Goal: Information Seeking & Learning: Learn about a topic

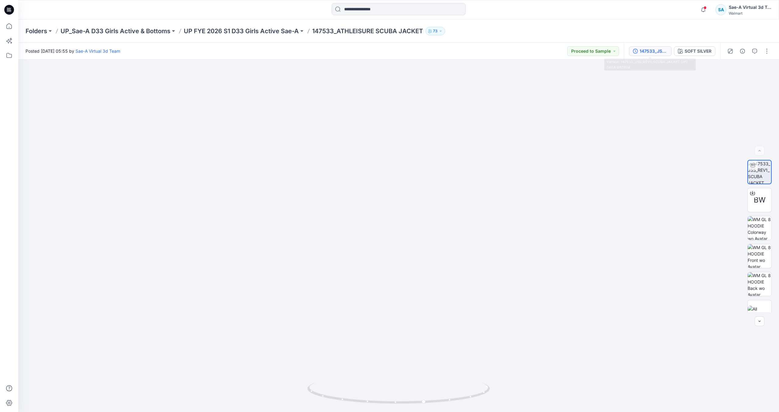
click at [650, 54] on div "147533_JSS_REV1_SCUBA JACKET OP2 SAEA 082624" at bounding box center [654, 51] width 28 height 7
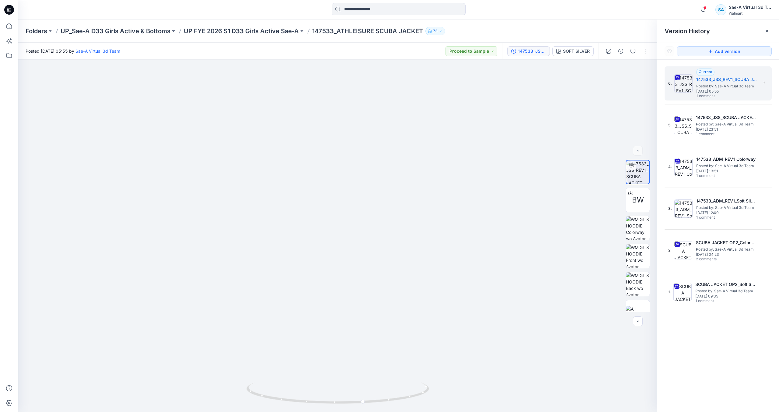
click at [13, 10] on icon at bounding box center [9, 10] width 10 height 10
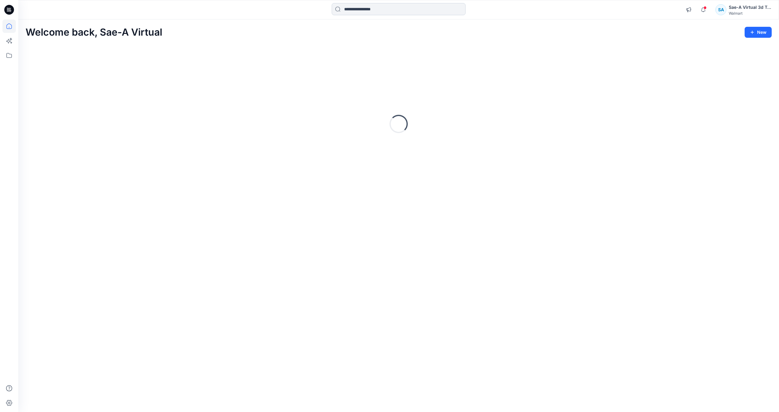
click at [396, 12] on input at bounding box center [399, 9] width 134 height 12
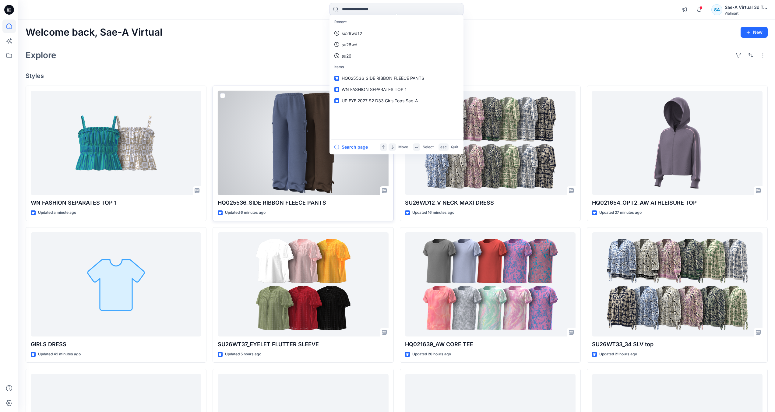
click at [306, 144] on div at bounding box center [303, 143] width 170 height 104
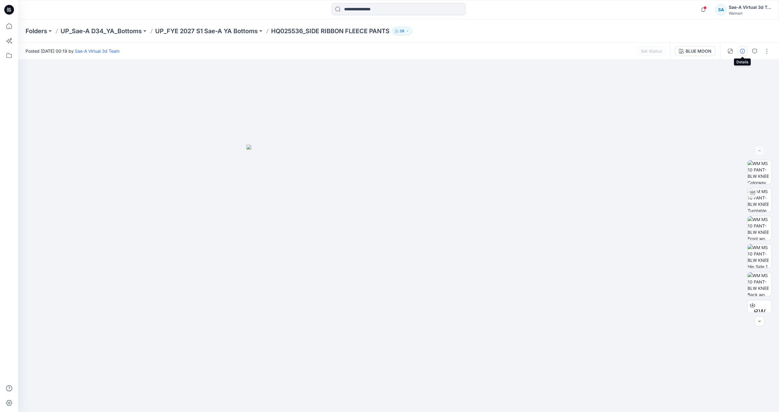
click at [743, 51] on icon "button" at bounding box center [742, 51] width 5 height 5
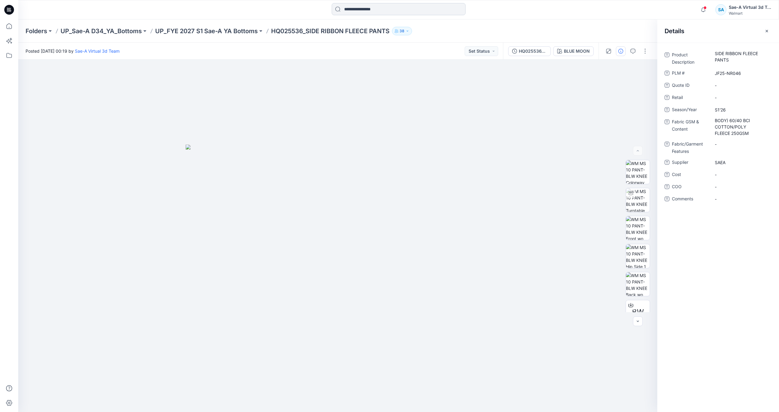
click at [387, 9] on input at bounding box center [399, 9] width 134 height 12
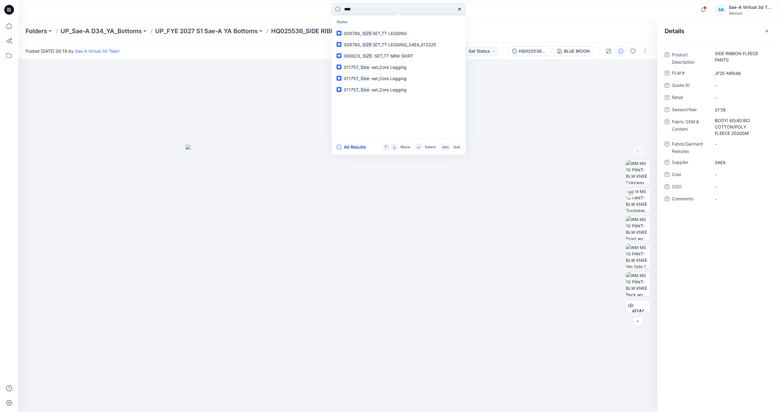
type input "****"
click at [350, 145] on button "All Results" at bounding box center [353, 146] width 33 height 7
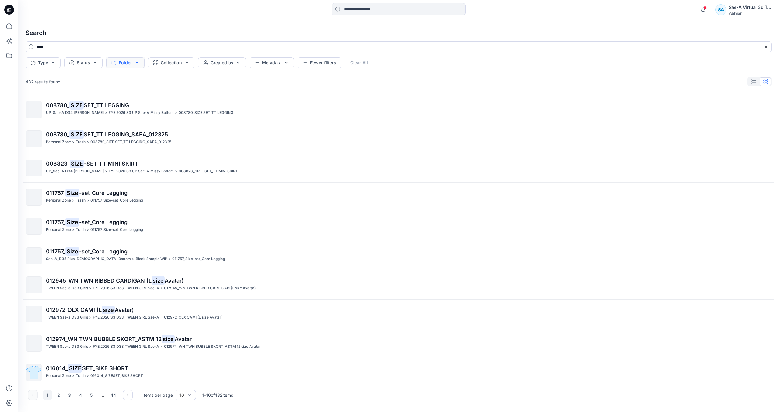
click at [139, 61] on button "Folder" at bounding box center [125, 62] width 38 height 11
click at [140, 82] on input at bounding box center [152, 79] width 84 height 12
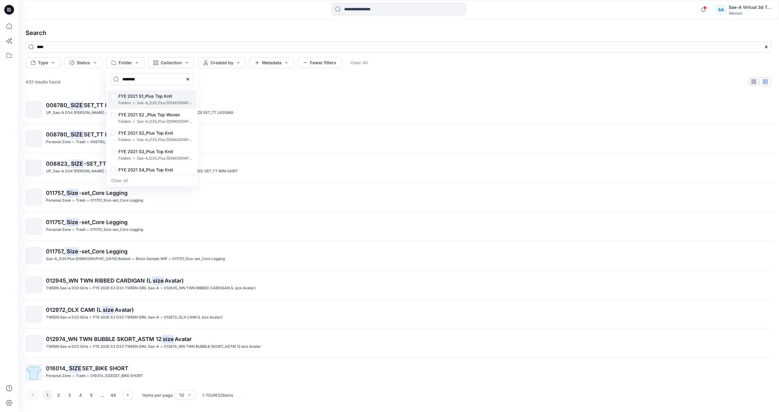
type input "********"
click at [116, 94] on div "FYE 2021 S1_Plus Top Knit Folders Sae-A_D35_Plus [DEMOGRAPHIC_DATA] Top" at bounding box center [151, 99] width 89 height 19
click at [124, 119] on p "Folders" at bounding box center [124, 121] width 12 height 6
click at [137, 136] on p "FYE 2021 S2_Plus Top Knit" at bounding box center [155, 132] width 74 height 7
click at [139, 149] on p "FYE 2021 S3_Plus Top Knit" at bounding box center [155, 151] width 74 height 7
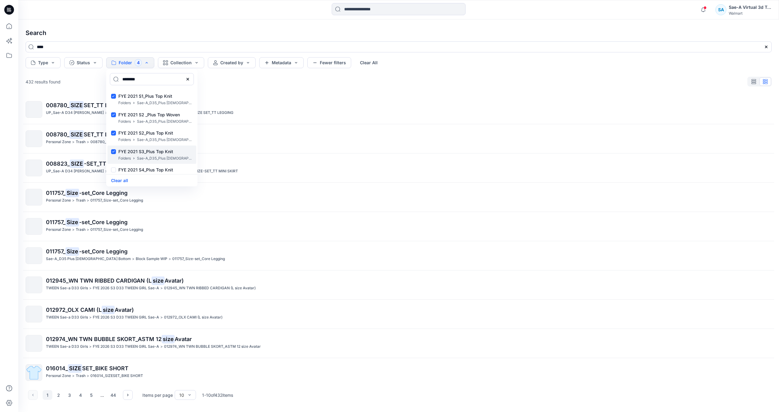
click at [139, 162] on div "FYE 2021 S3_Plus Top Knit Folders Sae-A_D35_Plus [DEMOGRAPHIC_DATA] Top" at bounding box center [151, 155] width 89 height 19
click at [141, 167] on p "FYE 2021 S4_Plus Top Knit" at bounding box center [155, 169] width 74 height 7
click at [143, 156] on p "Sae-A_D35_Plus [DEMOGRAPHIC_DATA] Top" at bounding box center [165, 158] width 56 height 6
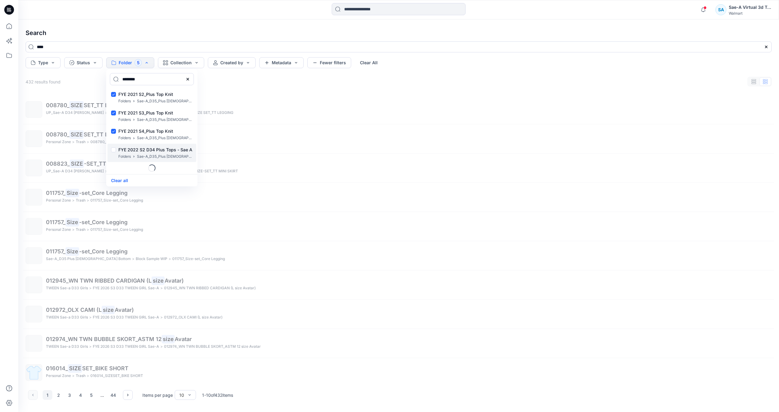
click at [146, 145] on div "FYE 2022 S2 D34 Plus Tops - Sae A Folders Sae-A_D35_Plus [DEMOGRAPHIC_DATA] Top" at bounding box center [151, 153] width 89 height 19
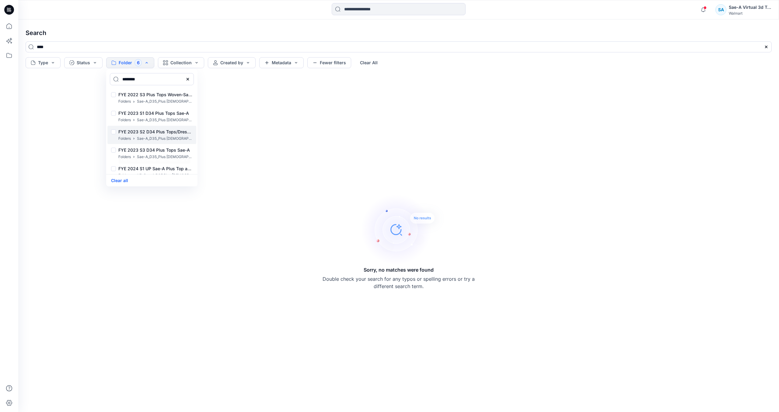
scroll to position [130, 0]
click at [151, 95] on p "FYE 2023 S1 D34 Plus Tops Sae-A" at bounding box center [155, 95] width 74 height 7
click at [151, 118] on p "Sae-A_D35_Plus [DEMOGRAPHIC_DATA] Top" at bounding box center [165, 121] width 56 height 6
click at [150, 139] on p "Sae-A_D35_Plus [DEMOGRAPHIC_DATA] Top" at bounding box center [165, 139] width 56 height 6
click at [150, 152] on p "FYE 2024 S1 UP Sae-A Plus Top and Dresses" at bounding box center [155, 150] width 74 height 7
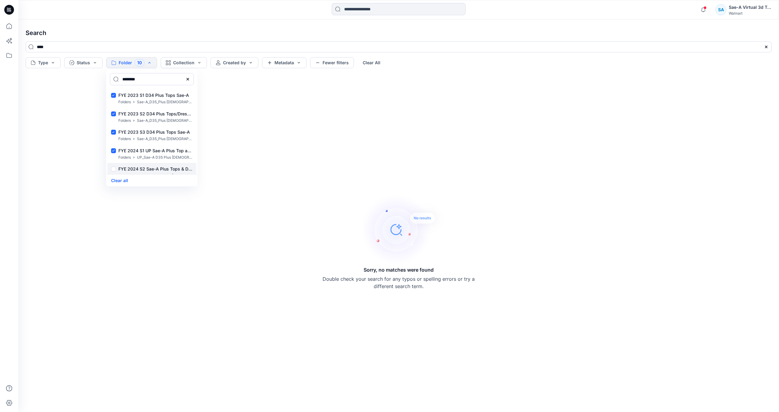
click at [149, 166] on p "FYE 2024 S2 Sae-A Plus Tops & Dresses" at bounding box center [155, 168] width 74 height 7
click at [151, 135] on p "FYE 2022 S3 Plus Tops Woven-Sae A" at bounding box center [155, 137] width 74 height 7
click at [151, 145] on div "UP_FYE 2025 S2 Sae-A Plus Tops and Dresses Folders UP_Sae-A D35 Plus [DEMOGRAPH…" at bounding box center [151, 153] width 89 height 19
click at [152, 125] on div "FYE 2026 S2 UP Sae-A Plus Top and Dress_by Sae-A Folders UP_Sae-A D35 Plus [DEM…" at bounding box center [151, 134] width 89 height 19
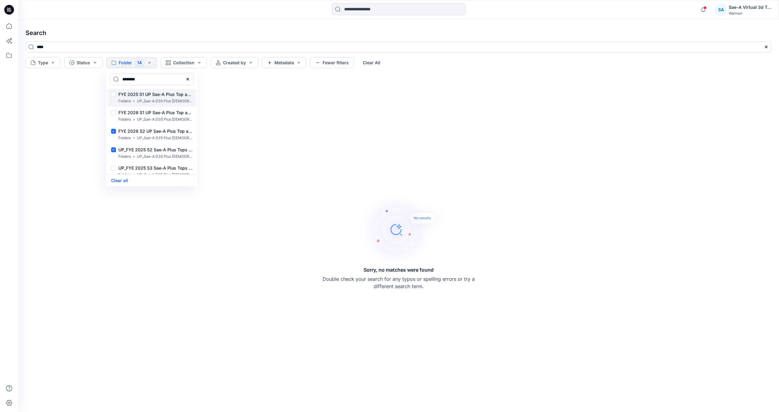
click at [152, 103] on p "UP_Sae-A D35 Plus [DEMOGRAPHIC_DATA] Top" at bounding box center [165, 101] width 56 height 6
click at [143, 126] on div "FYE 2026 S2 UP Sae-A Plus Top and Dress_by Sae-A Folders UP_Sae-A D35 Plus [DEM…" at bounding box center [151, 134] width 89 height 19
click at [146, 117] on p "UP_Sae-A D35 Plus [DEMOGRAPHIC_DATA] Top" at bounding box center [165, 119] width 56 height 6
click at [146, 133] on p "FYE 2026 S2 UP Sae-A Plus Top and Dress_by Sae-A" at bounding box center [155, 131] width 74 height 7
click at [142, 167] on p "UP_FYE 2025 S3 Sae-A Plus Tops and Dresses" at bounding box center [155, 167] width 74 height 7
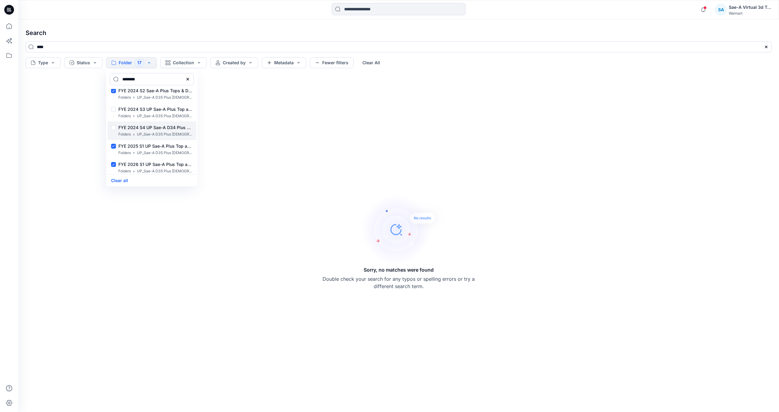
scroll to position [199, 0]
click at [149, 138] on p "FYE 2024 S4 UP Sae-A D34 Plus Tops & Dresses" at bounding box center [155, 136] width 74 height 7
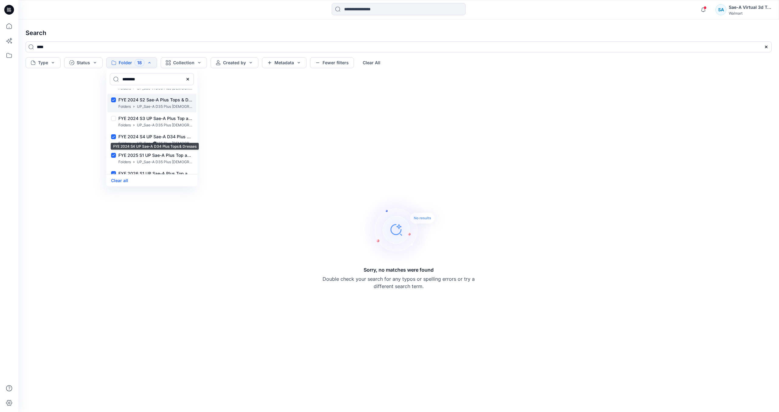
click at [153, 112] on div "FYE 2024 S2 Sae-A Plus Tops & Dresses Folders UP_Sae-A D35 Plus [DEMOGRAPHIC_DA…" at bounding box center [151, 103] width 89 height 19
click at [157, 119] on p "FYE 2024 S3 UP Sae-A Plus Top and Dresses" at bounding box center [155, 118] width 74 height 7
click at [156, 101] on p "FYE 2024 S2 Sae-A Plus Tops & Dresses" at bounding box center [155, 99] width 74 height 7
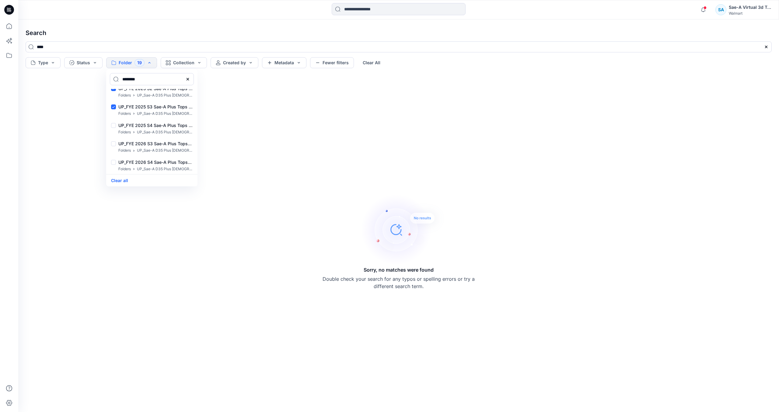
scroll to position [321, 0]
click at [158, 133] on p "UP_Sae-A D35 Plus [DEMOGRAPHIC_DATA] Top" at bounding box center [165, 132] width 56 height 6
click at [158, 146] on p "UP_FYE 2026 S3 Sae-A Plus Tops & Dresses" at bounding box center [155, 143] width 74 height 7
click at [156, 164] on p "UP_FYE 2026 S4 Sae-A Plus Tops & Dresses" at bounding box center [155, 161] width 74 height 7
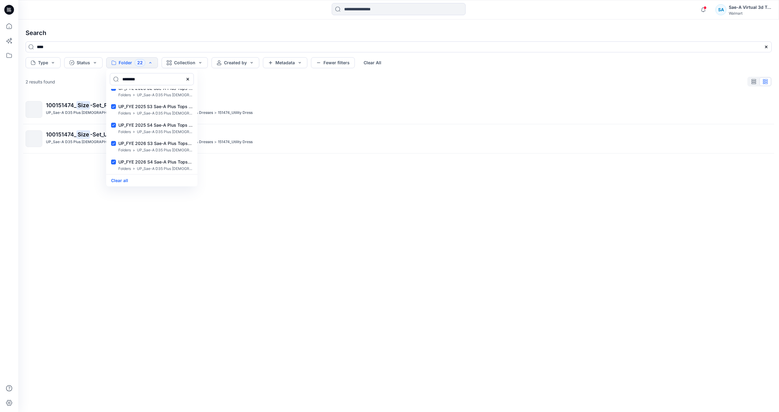
drag, startPoint x: 210, startPoint y: 233, endPoint x: 223, endPoint y: 212, distance: 24.9
click at [210, 233] on div "100151474_ Size -Set_Rev1_Utility Dress UP_Sae-A D35 Plus [DEMOGRAPHIC_DATA] To…" at bounding box center [399, 243] width 756 height 297
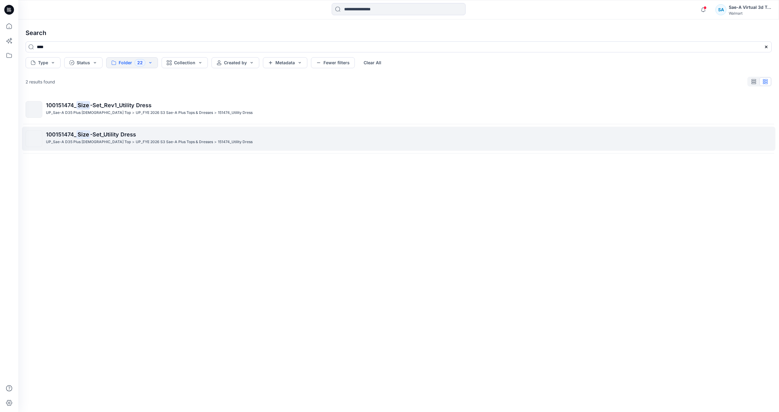
click at [90, 142] on p "UP_Sae-A D35 Plus [DEMOGRAPHIC_DATA] Top" at bounding box center [88, 142] width 85 height 6
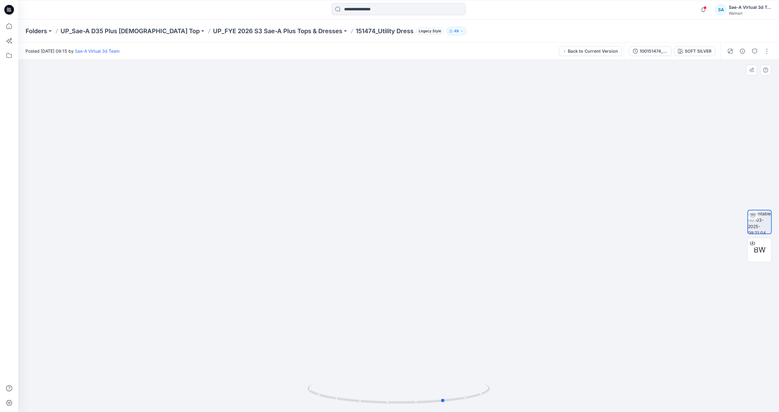
drag, startPoint x: 452, startPoint y: 391, endPoint x: 498, endPoint y: 385, distance: 46.4
click at [498, 385] on div at bounding box center [398, 236] width 761 height 352
drag, startPoint x: 469, startPoint y: 392, endPoint x: 443, endPoint y: 401, distance: 28.0
click at [443, 401] on icon at bounding box center [399, 393] width 184 height 23
click at [31, 32] on p "Folders" at bounding box center [37, 31] width 22 height 9
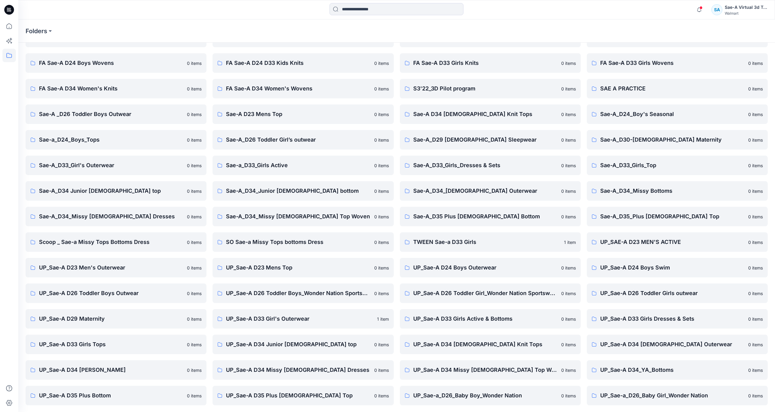
scroll to position [40, 0]
click at [293, 396] on p "UP_Sae-A D35 Plus [DEMOGRAPHIC_DATA] Top" at bounding box center [298, 395] width 144 height 9
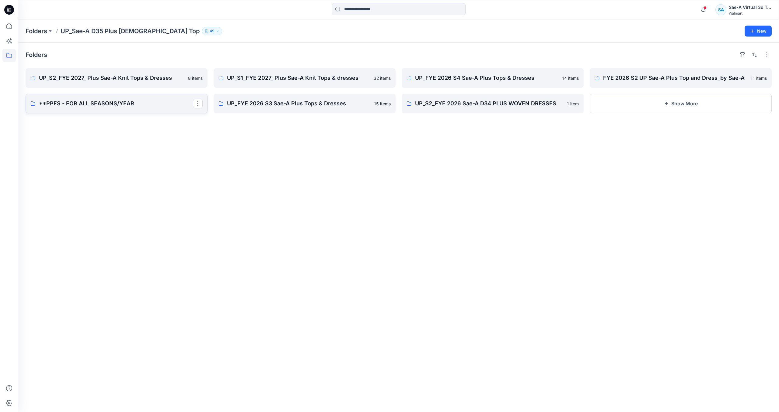
click at [136, 107] on p "**PPFS - FOR ALL SEASONS/YEAR" at bounding box center [116, 103] width 154 height 9
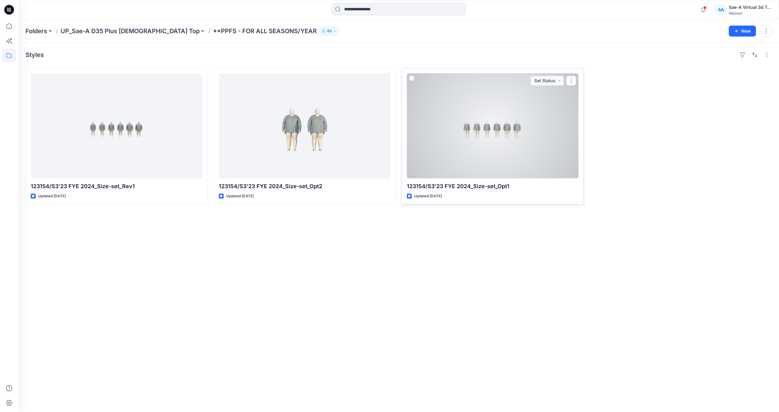
click at [456, 155] on div at bounding box center [493, 125] width 172 height 105
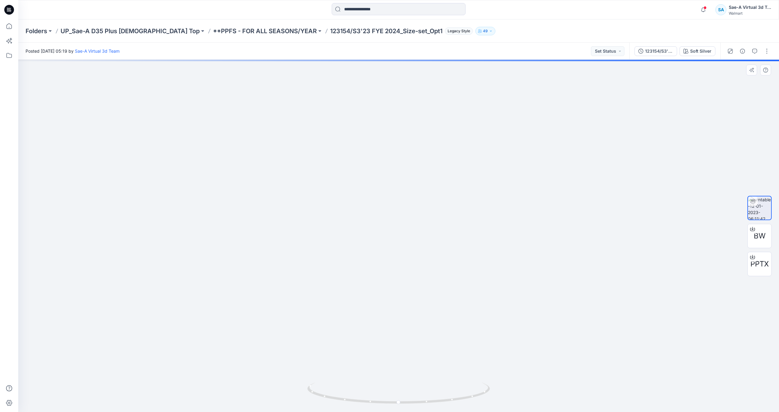
drag, startPoint x: 609, startPoint y: 301, endPoint x: 424, endPoint y: 301, distance: 184.8
click at [415, 306] on img at bounding box center [399, 178] width 594 height 468
drag, startPoint x: 464, startPoint y: 362, endPoint x: 498, endPoint y: 359, distance: 34.3
click at [498, 359] on img at bounding box center [399, 176] width 594 height 471
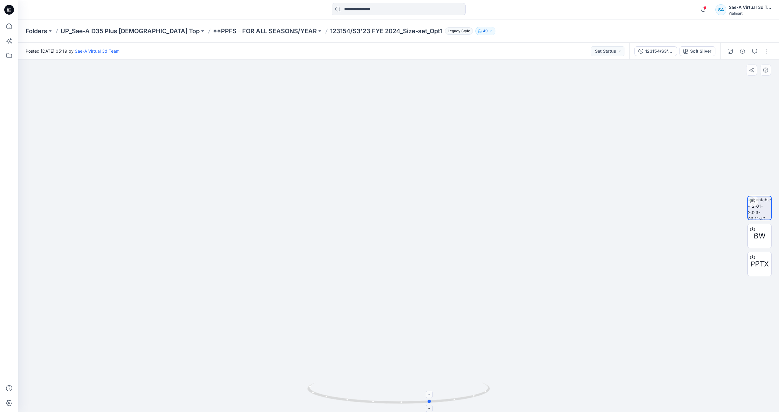
drag, startPoint x: 459, startPoint y: 397, endPoint x: 491, endPoint y: 394, distance: 32.1
click at [491, 394] on icon at bounding box center [399, 393] width 184 height 23
